Goal: Navigation & Orientation: Find specific page/section

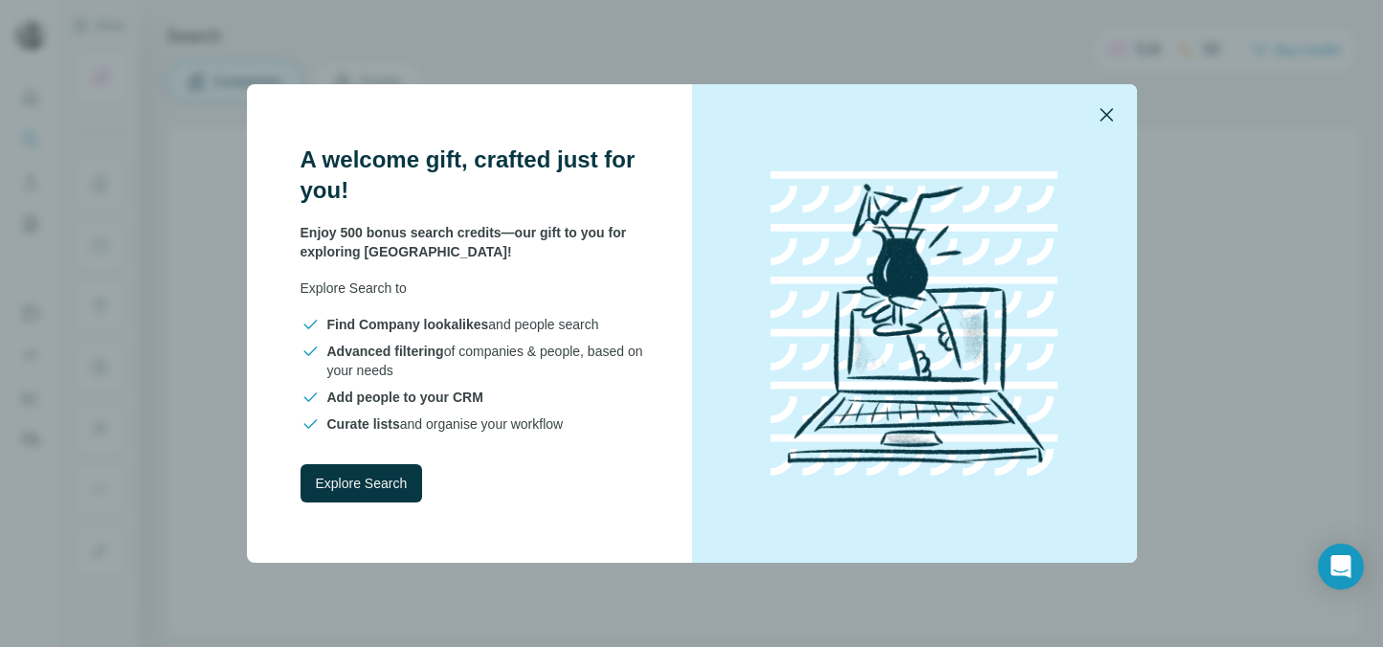
click at [1112, 112] on icon "button" at bounding box center [1106, 114] width 23 height 23
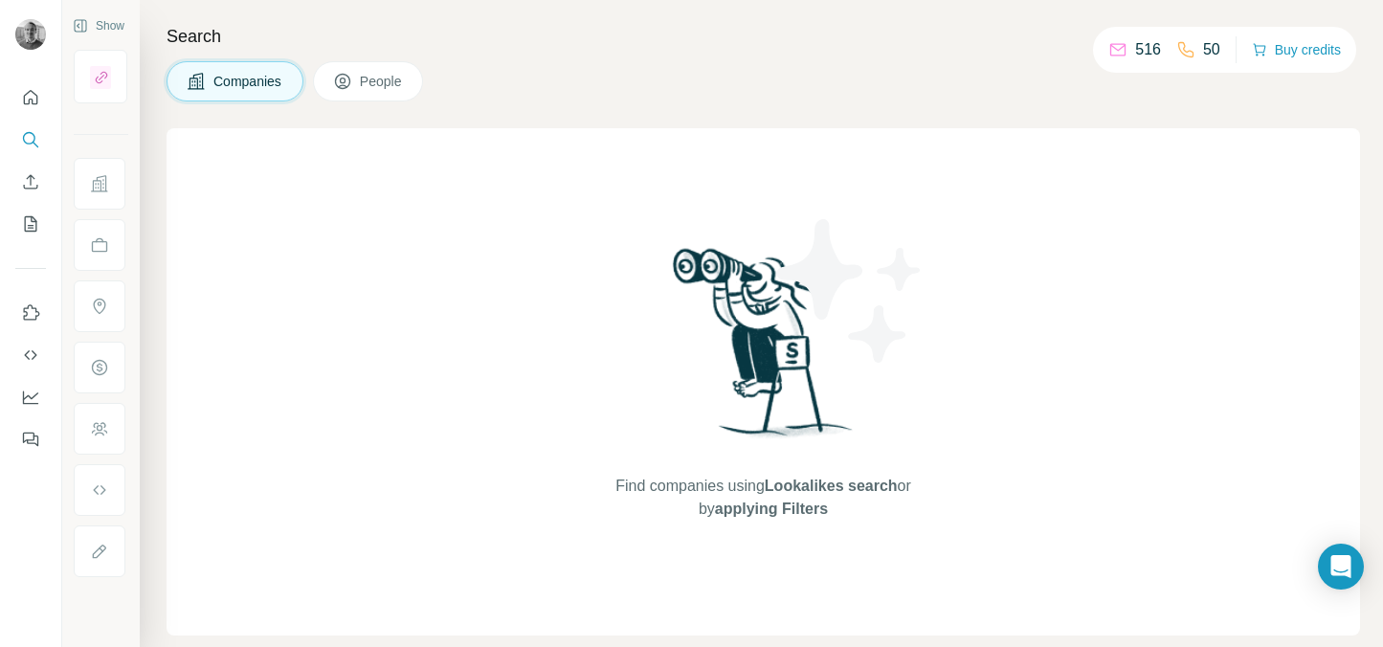
click at [359, 89] on button "People" at bounding box center [368, 81] width 111 height 40
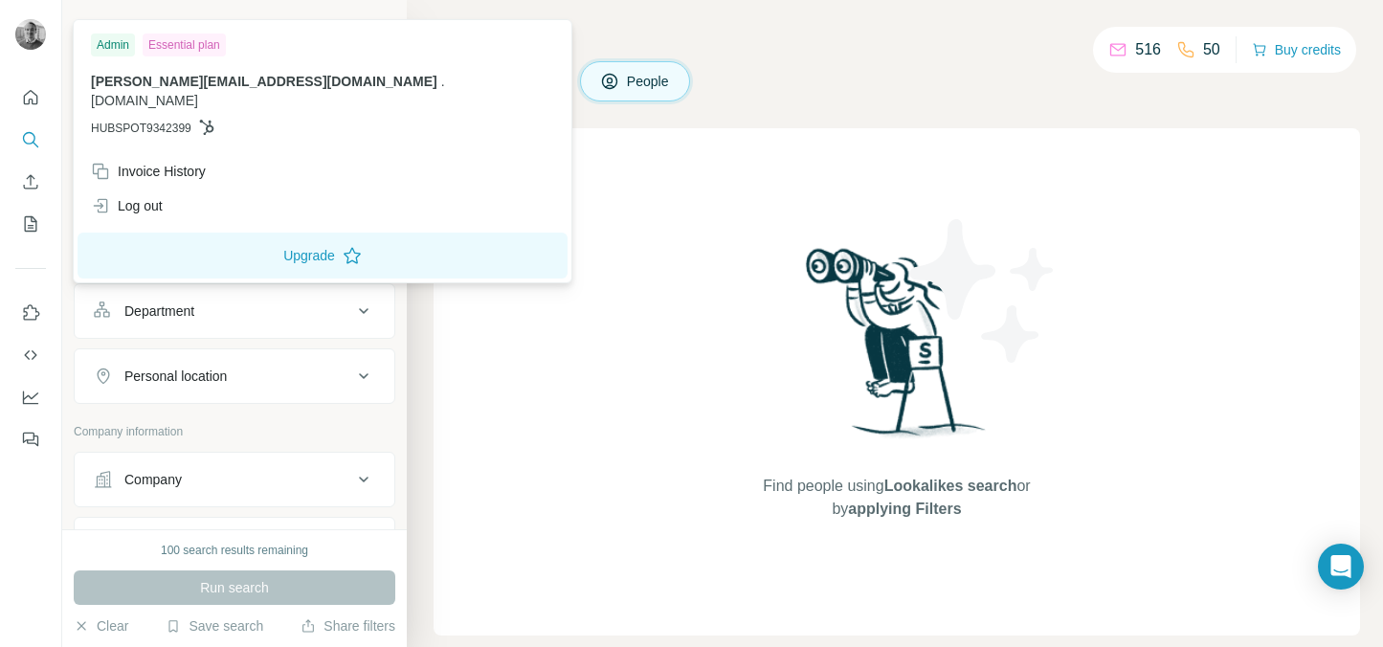
click at [23, 40] on img at bounding box center [30, 34] width 31 height 31
click at [112, 78] on span "[PERSON_NAME][EMAIL_ADDRESS][DOMAIN_NAME]" at bounding box center [264, 81] width 347 height 15
click at [261, 84] on p "[PERSON_NAME][EMAIL_ADDRESS][DOMAIN_NAME] . [DOMAIN_NAME]" at bounding box center [322, 91] width 463 height 38
drag, startPoint x: 210, startPoint y: 84, endPoint x: 174, endPoint y: 84, distance: 35.4
click at [176, 84] on p "[PERSON_NAME][EMAIL_ADDRESS][DOMAIN_NAME] . [DOMAIN_NAME]" at bounding box center [322, 91] width 463 height 38
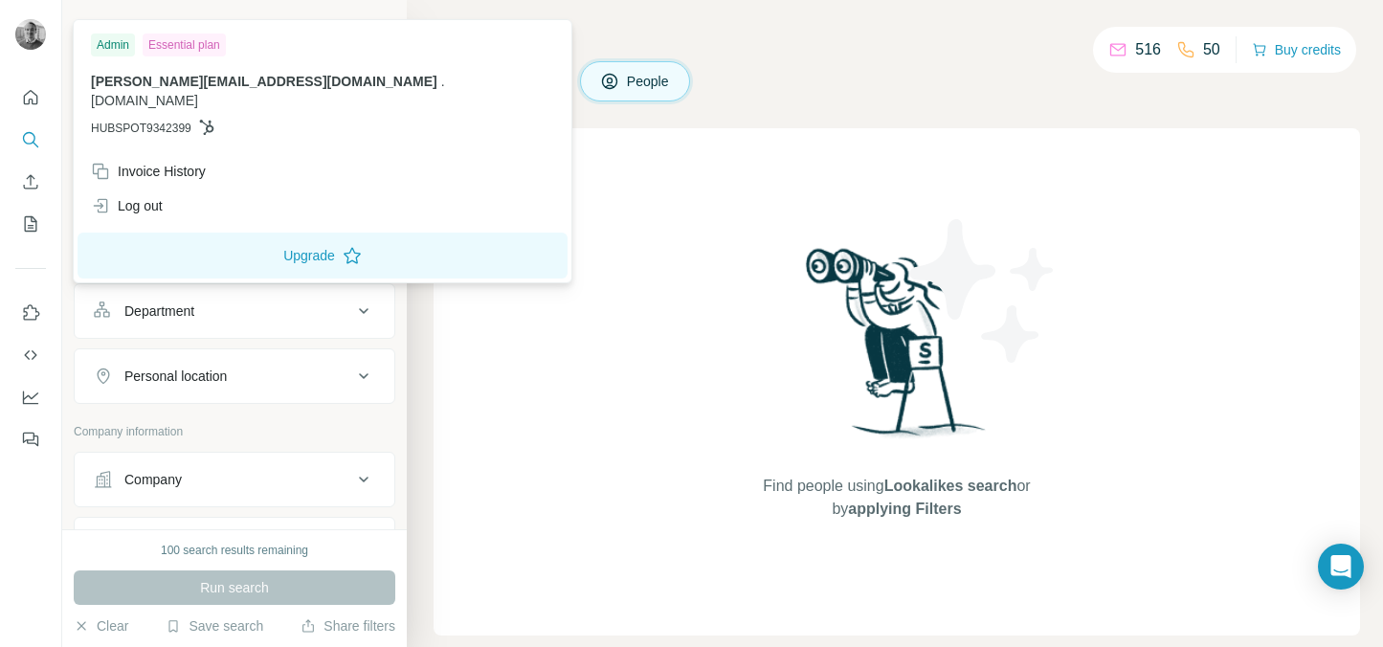
click at [174, 84] on span "[PERSON_NAME][EMAIL_ADDRESS][DOMAIN_NAME]" at bounding box center [264, 81] width 347 height 15
click at [123, 50] on div "Admin" at bounding box center [113, 45] width 44 height 23
click at [364, 27] on button "Hide" at bounding box center [370, 25] width 74 height 29
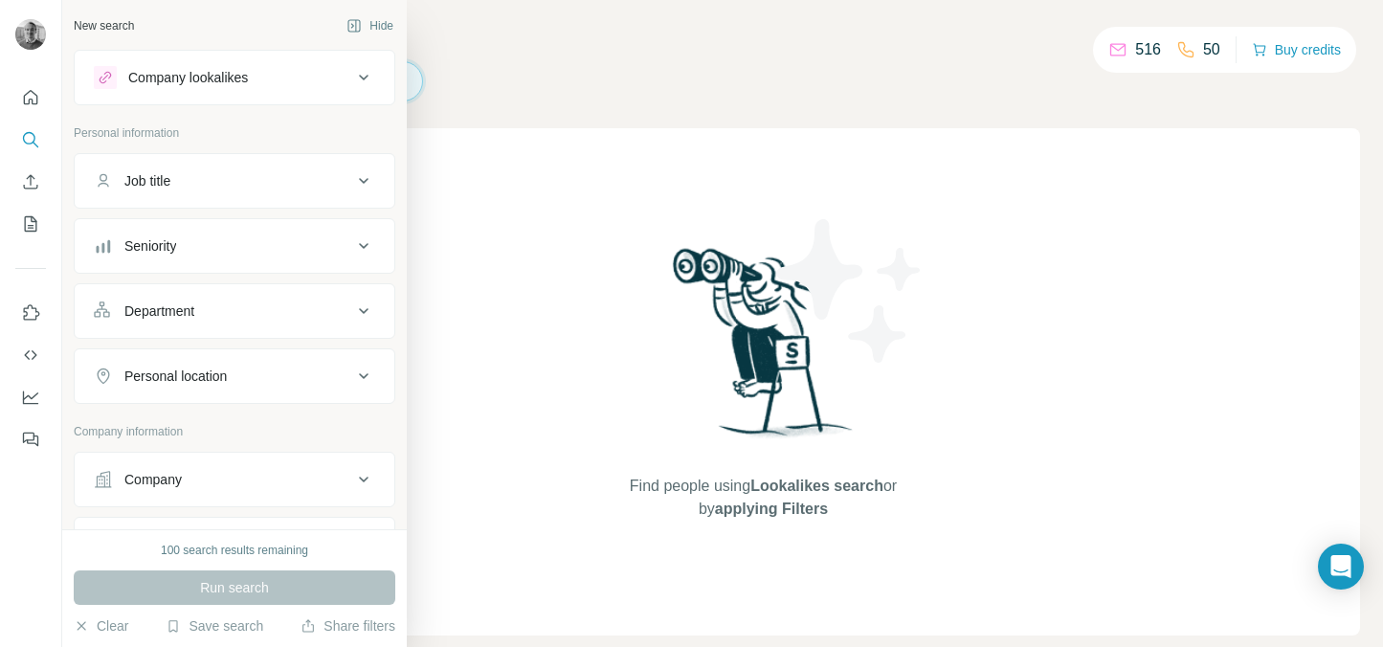
click at [96, 32] on div "New search" at bounding box center [104, 25] width 60 height 17
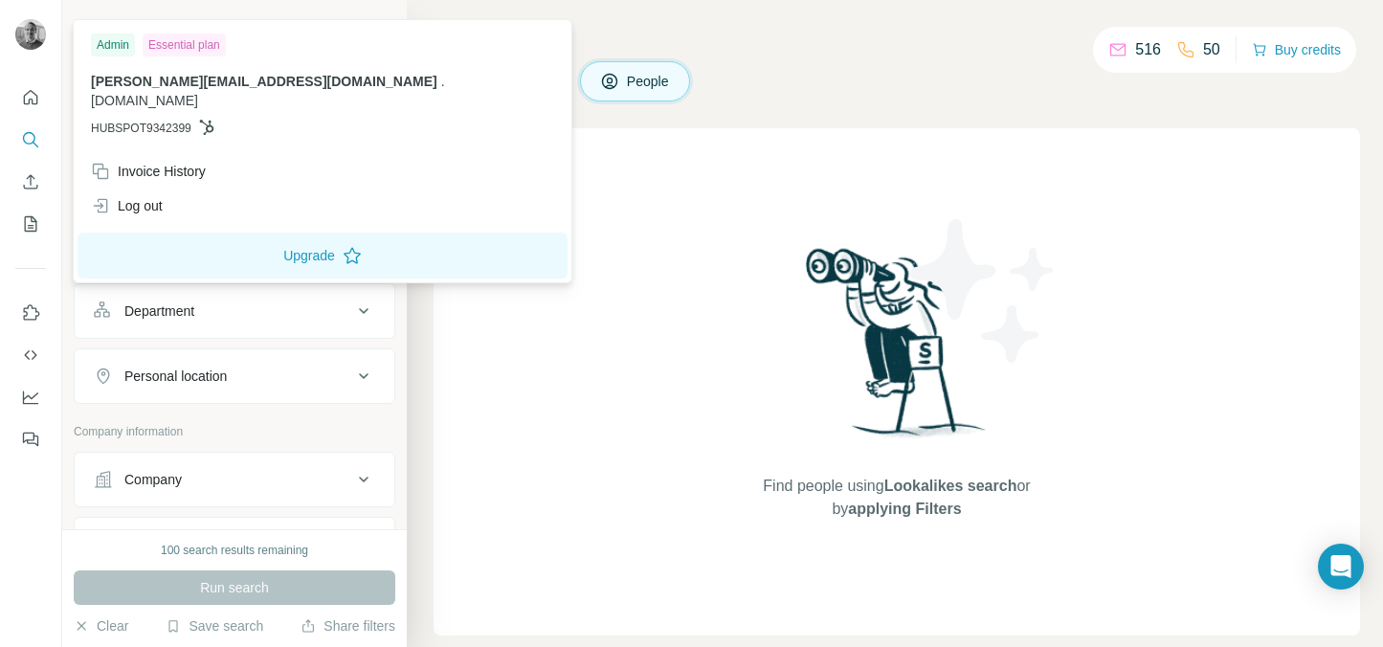
click at [27, 41] on img at bounding box center [30, 34] width 31 height 31
click at [121, 43] on div "Admin" at bounding box center [113, 45] width 44 height 23
click at [177, 43] on div "Essential plan" at bounding box center [184, 45] width 83 height 23
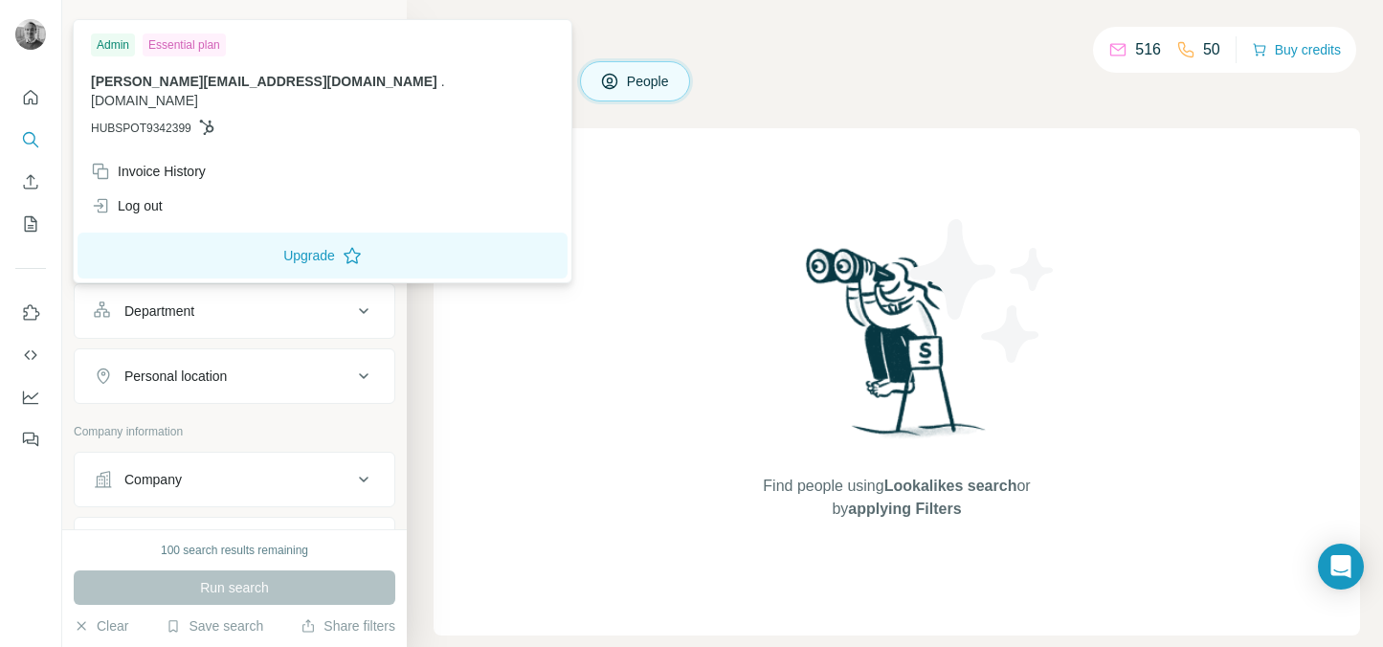
click at [504, 11] on div "Search Companies People Find people using Lookalikes search or by applying Filt…" at bounding box center [895, 323] width 976 height 647
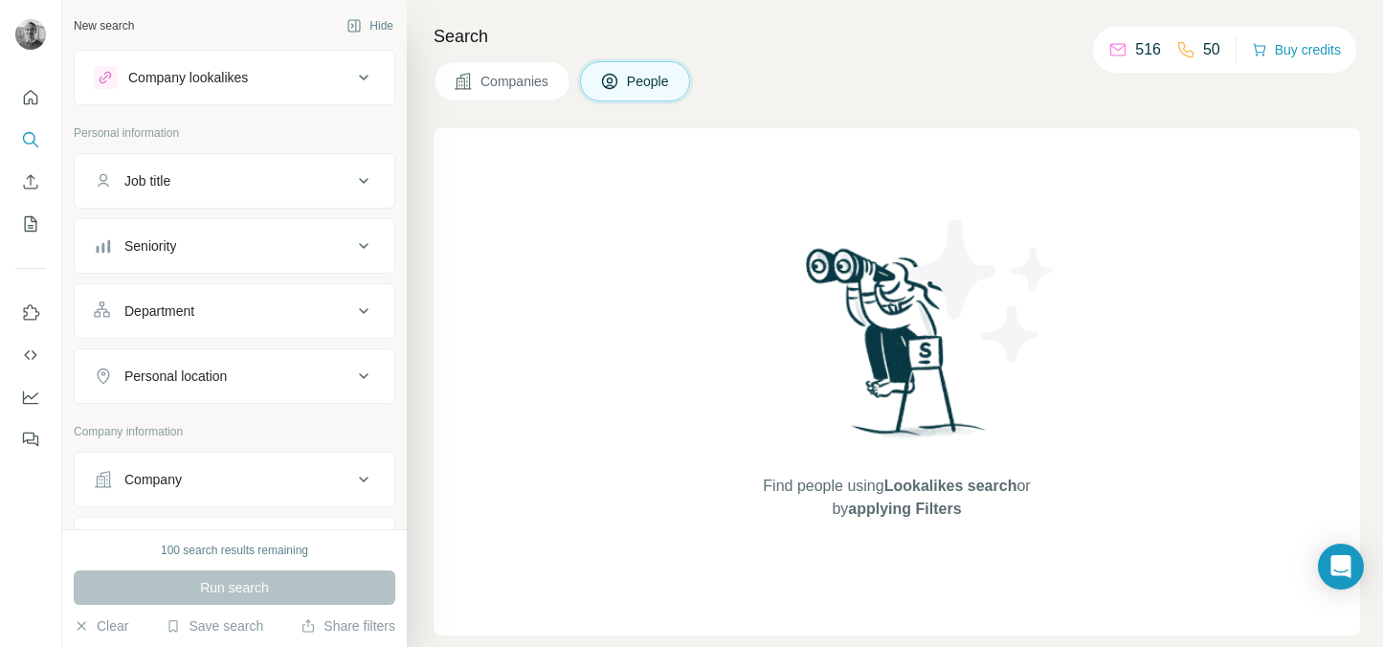
scroll to position [422, 0]
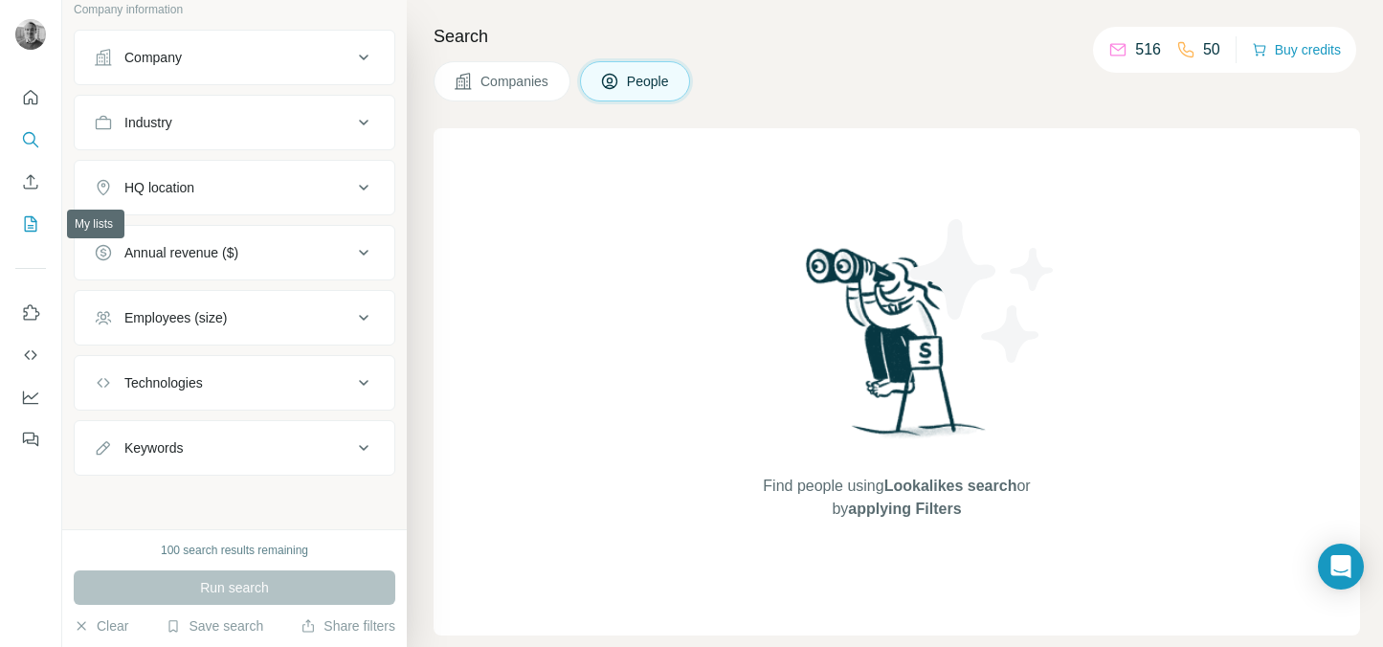
click at [33, 224] on icon "My lists" at bounding box center [30, 223] width 19 height 19
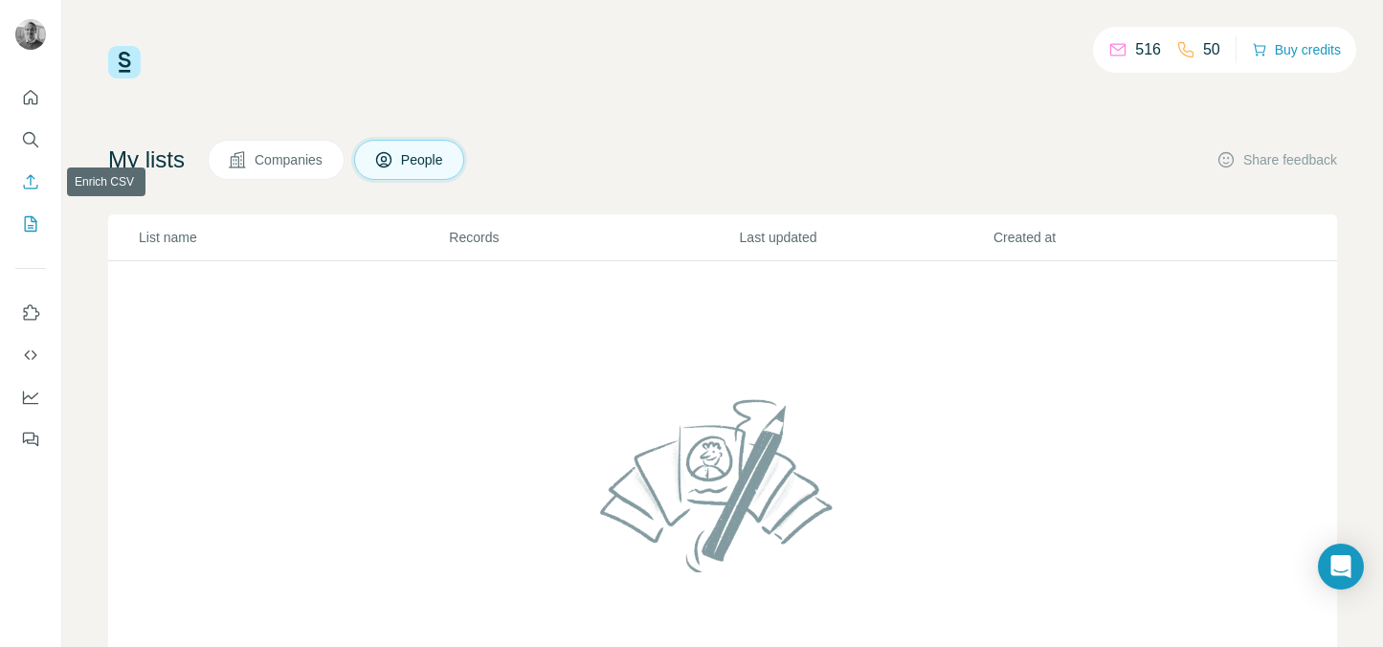
click at [31, 186] on icon "Enrich CSV" at bounding box center [30, 181] width 19 height 19
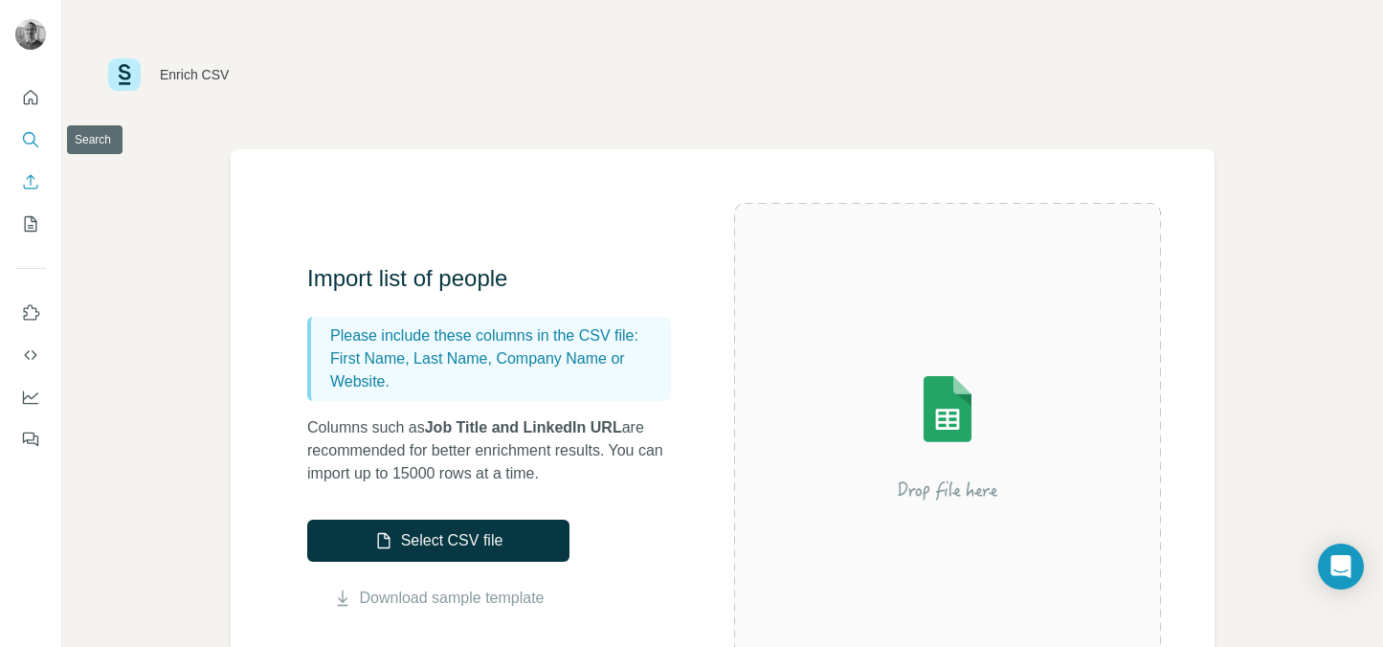
click at [29, 135] on icon "Search" at bounding box center [30, 139] width 19 height 19
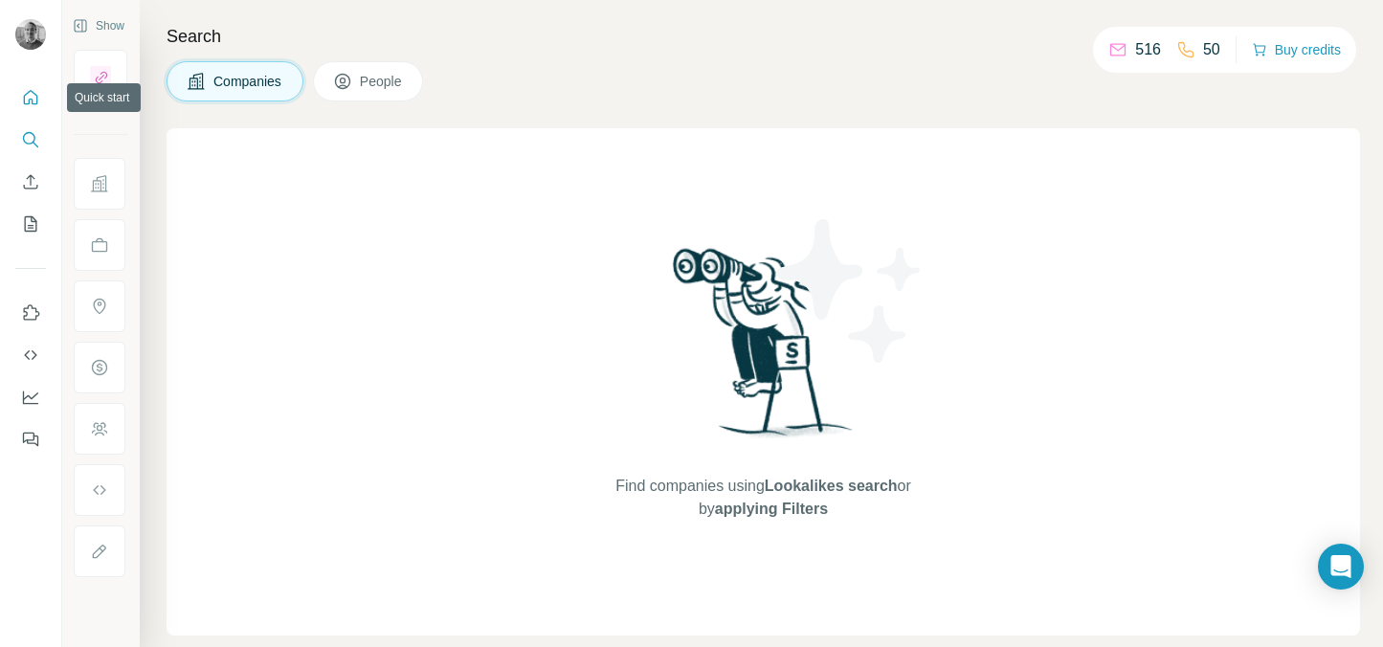
click at [30, 91] on icon "Quick start" at bounding box center [31, 97] width 14 height 14
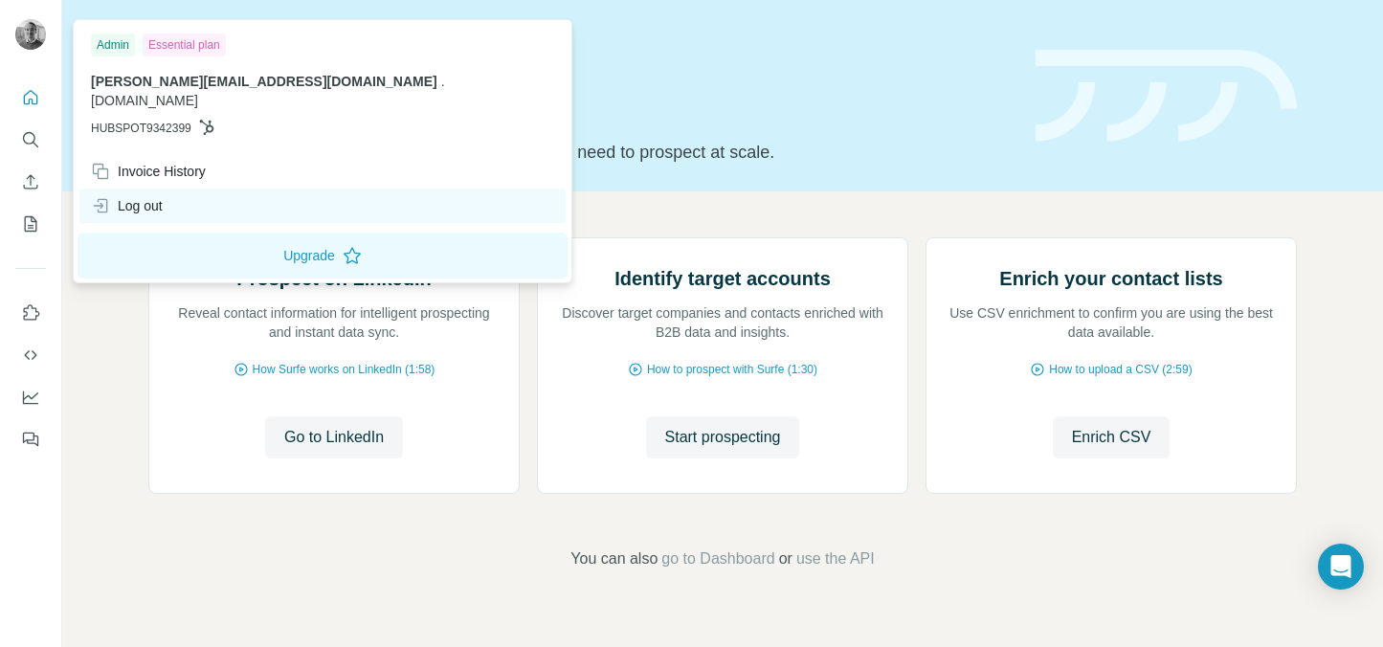
click at [148, 196] on div "Log out" at bounding box center [127, 205] width 72 height 19
